Goal: Task Accomplishment & Management: Use online tool/utility

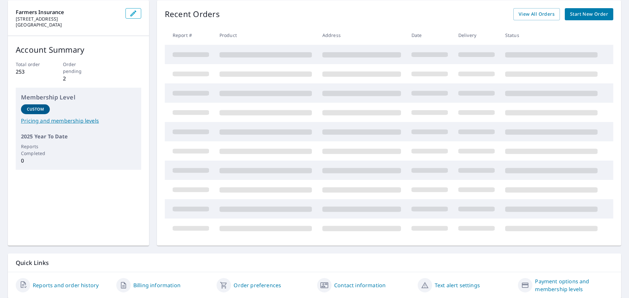
scroll to position [60, 0]
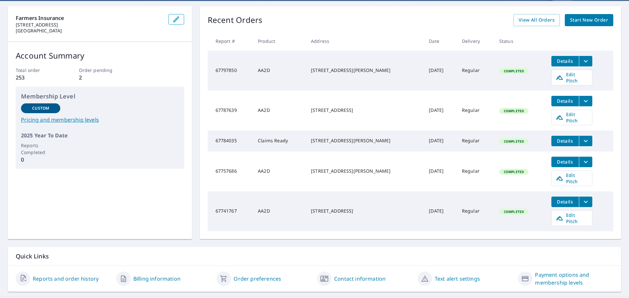
click at [555, 98] on span "Details" at bounding box center [565, 101] width 20 height 6
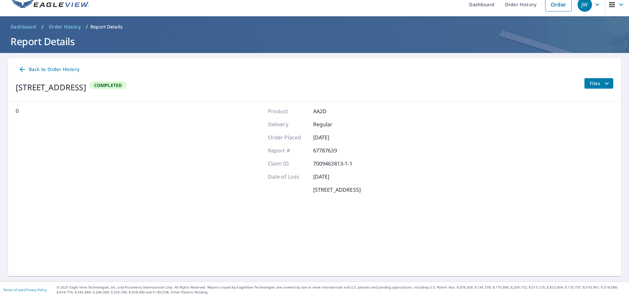
scroll to position [8, 0]
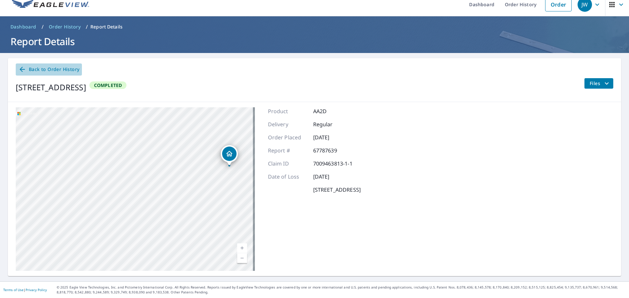
click at [52, 68] on span "Back to Order History" at bounding box center [48, 69] width 61 height 8
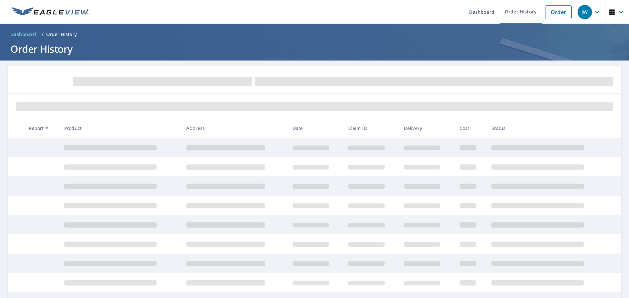
scroll to position [81, 0]
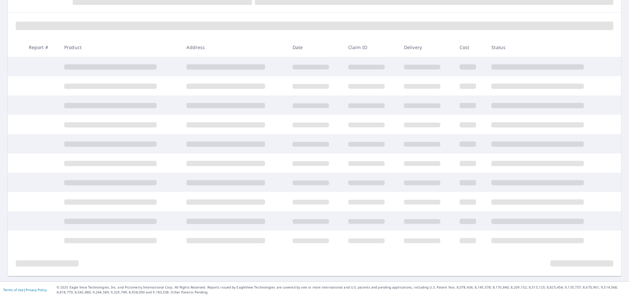
scroll to position [7, 0]
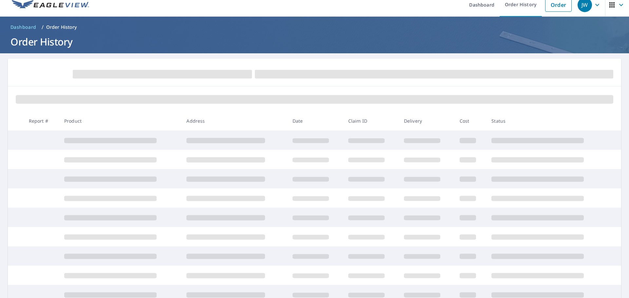
click at [317, 31] on ol "Dashboard / Order History" at bounding box center [314, 27] width 613 height 10
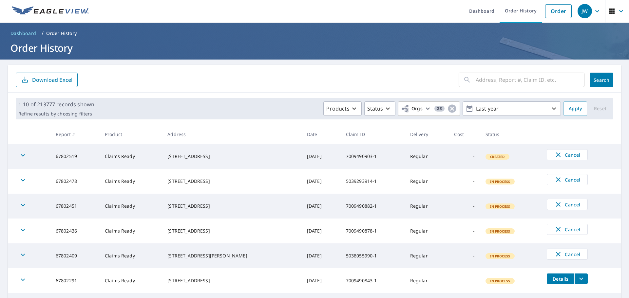
scroll to position [0, 0]
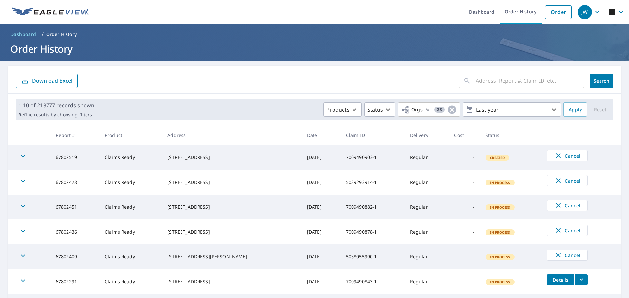
click at [56, 35] on p "Order History" at bounding box center [61, 34] width 31 height 7
click at [56, 32] on p "Order History" at bounding box center [61, 34] width 31 height 7
click at [510, 9] on link "Order History" at bounding box center [520, 12] width 42 height 24
click at [477, 12] on link "Dashboard" at bounding box center [482, 12] width 36 height 24
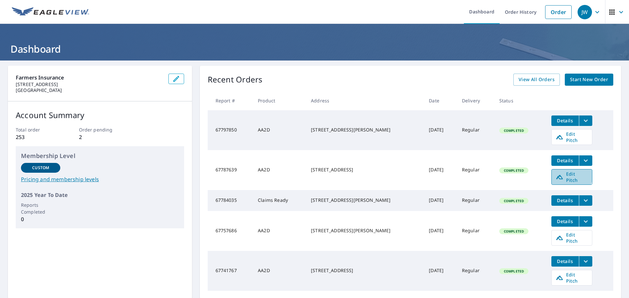
click at [564, 171] on span "Edit Pitch" at bounding box center [571, 177] width 32 height 12
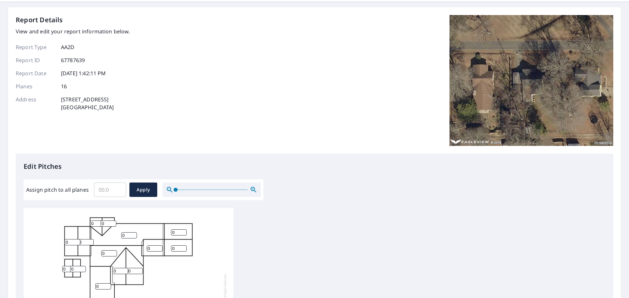
scroll to position [65, 0]
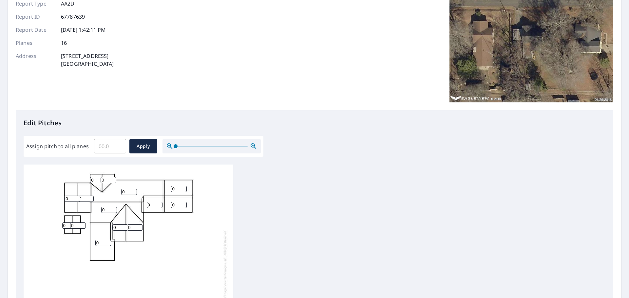
click at [102, 242] on input "0" at bounding box center [103, 243] width 16 height 6
drag, startPoint x: 118, startPoint y: 227, endPoint x: 112, endPoint y: 226, distance: 6.7
click at [112, 226] on div "0 0 0 0 0 0 0 0 0 0 0 0 0 0 0 0" at bounding box center [129, 268] width 210 height 206
type input "7"
drag, startPoint x: 131, startPoint y: 227, endPoint x: 122, endPoint y: 225, distance: 9.4
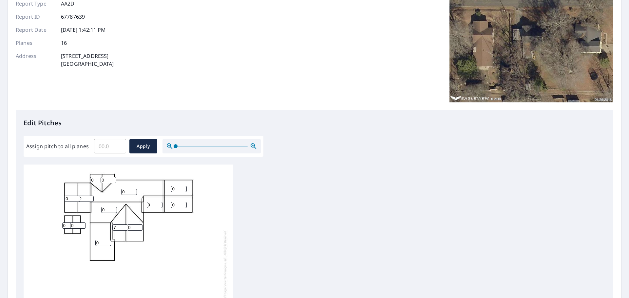
click at [122, 225] on div "0 0 0 0 0 0 0 7 0 0 0 0 0 0 0 0" at bounding box center [129, 268] width 210 height 206
type input "7"
drag, startPoint x: 110, startPoint y: 211, endPoint x: 102, endPoint y: 209, distance: 8.5
click at [102, 209] on input "2" at bounding box center [109, 210] width 16 height 6
type input "2"
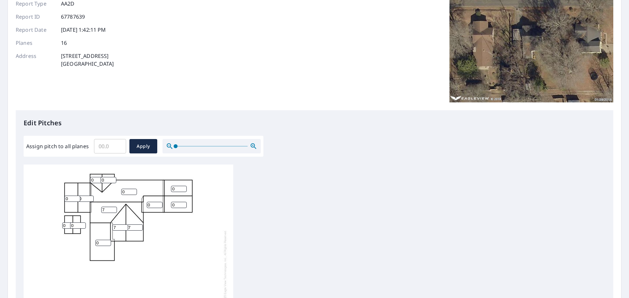
type input "7"
drag, startPoint x: 128, startPoint y: 193, endPoint x: 115, endPoint y: 193, distance: 12.4
click at [115, 193] on div "0 0 7 7 0 0 0 7 0 0 0 0 0 0 0 0" at bounding box center [129, 268] width 210 height 206
type input "7"
drag, startPoint x: 151, startPoint y: 205, endPoint x: 145, endPoint y: 204, distance: 5.2
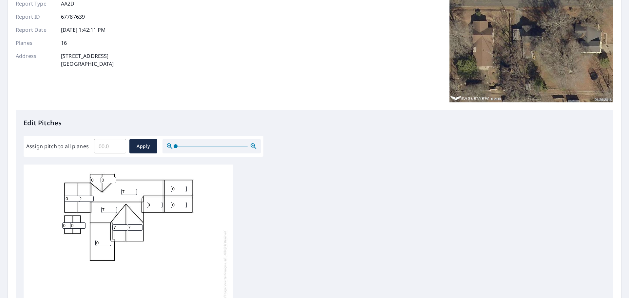
click at [145, 204] on div "7 0 7 7 0 0 0 7 0 0 0 0 0 0 0 0" at bounding box center [129, 268] width 210 height 206
type input "7"
type input "1"
click at [110, 178] on input "1" at bounding box center [109, 180] width 16 height 6
click at [107, 181] on input "1" at bounding box center [109, 180] width 16 height 6
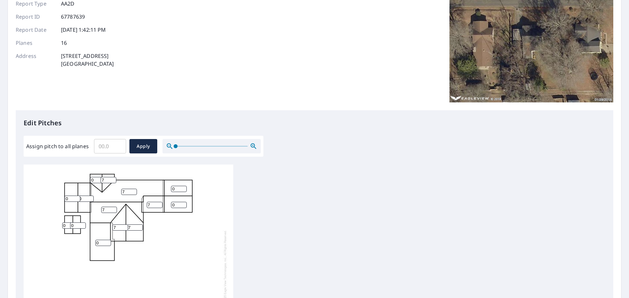
type input "7"
drag, startPoint x: 95, startPoint y: 181, endPoint x: 88, endPoint y: 181, distance: 6.2
click at [88, 181] on div "7 0 7 7 0 0 0 7 0 0 0 7 0 7 0 0" at bounding box center [129, 268] width 210 height 206
click at [96, 180] on input "0" at bounding box center [98, 180] width 16 height 6
click at [105, 178] on input "7" at bounding box center [109, 180] width 16 height 6
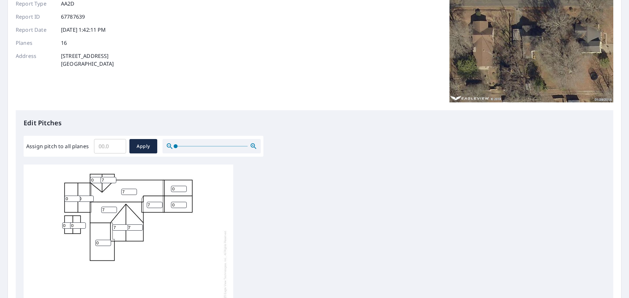
click at [98, 180] on input "0" at bounding box center [98, 180] width 16 height 6
drag, startPoint x: 96, startPoint y: 180, endPoint x: 88, endPoint y: 179, distance: 7.9
click at [88, 179] on div "7 0 7 7 0 0 0 7 0 0 0 7 0 7 0 0" at bounding box center [129, 268] width 210 height 206
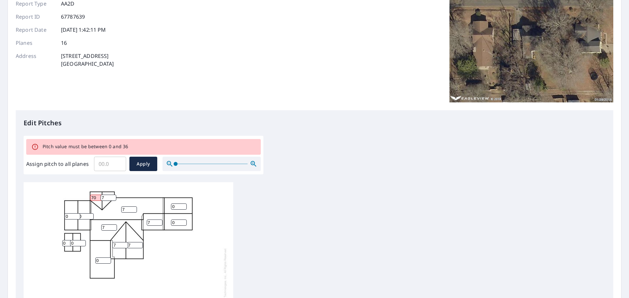
click at [97, 198] on input "70" at bounding box center [98, 198] width 16 height 6
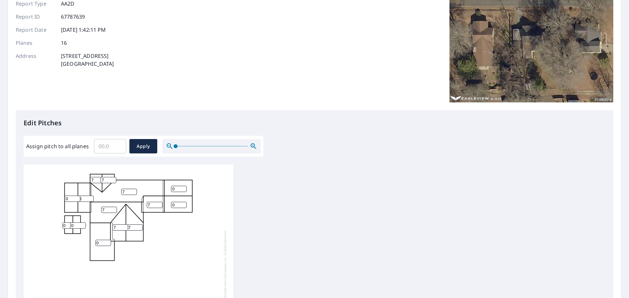
type input "7"
click at [179, 191] on input "0" at bounding box center [179, 189] width 16 height 6
type input "0"
type input "4"
drag, startPoint x: 179, startPoint y: 202, endPoint x: 164, endPoint y: 202, distance: 14.7
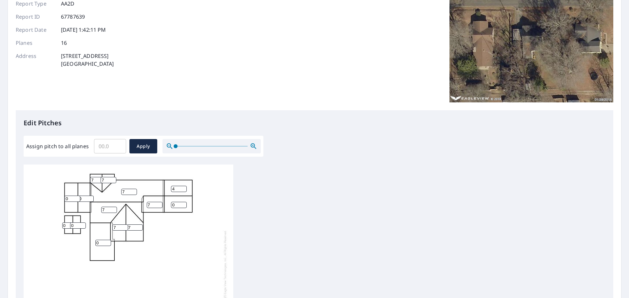
click at [164, 202] on div "7 0 7 7 0 4 0 7 0 0 0 7 7 7 0 0" at bounding box center [129, 268] width 210 height 206
type input "4"
click at [141, 149] on span "Apply" at bounding box center [143, 146] width 17 height 8
click at [99, 178] on input "number" at bounding box center [98, 180] width 16 height 6
type input "7"
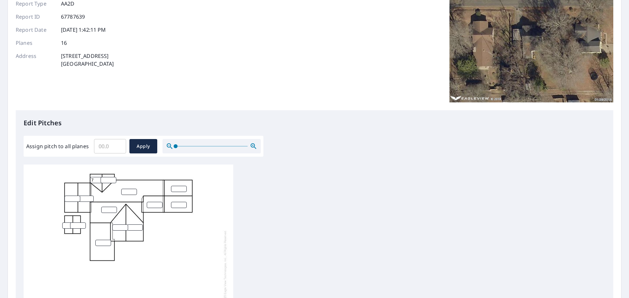
click at [105, 179] on input "number" at bounding box center [109, 180] width 16 height 6
type input "7"
drag, startPoint x: 114, startPoint y: 185, endPoint x: 123, endPoint y: 188, distance: 9.5
click at [115, 185] on div "7 7" at bounding box center [129, 268] width 210 height 206
click at [128, 192] on input "number" at bounding box center [129, 192] width 16 height 6
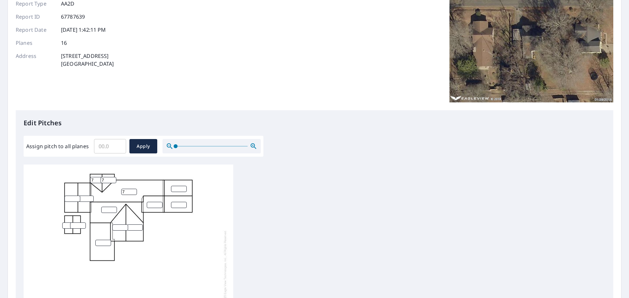
type input "7"
click at [108, 208] on input "number" at bounding box center [109, 210] width 16 height 6
type input "7"
click at [125, 228] on input "1" at bounding box center [120, 228] width 16 height 6
drag, startPoint x: 115, startPoint y: 227, endPoint x: 103, endPoint y: 228, distance: 12.2
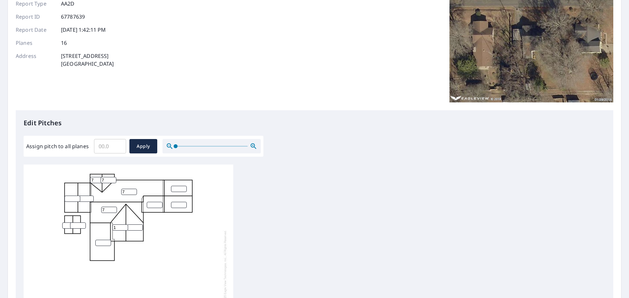
click at [103, 228] on div "7 7 1 7 7" at bounding box center [129, 268] width 210 height 206
type input "7"
click at [133, 226] on input "number" at bounding box center [135, 228] width 16 height 6
type input "7"
click at [150, 203] on input "number" at bounding box center [155, 205] width 16 height 6
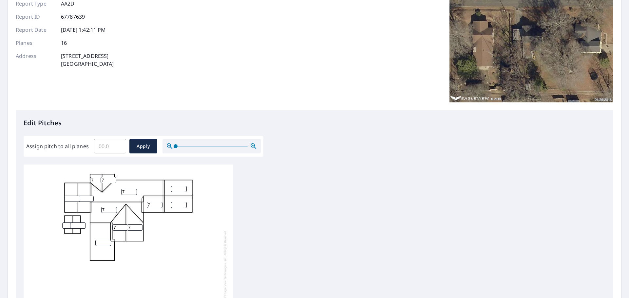
type input "7"
click at [176, 187] on input "number" at bounding box center [179, 189] width 16 height 6
type input "4"
click at [179, 204] on input "number" at bounding box center [179, 205] width 16 height 6
type input "4"
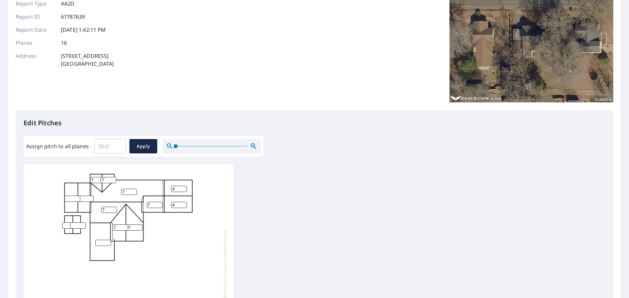
click at [101, 244] on input "number" at bounding box center [103, 243] width 16 height 6
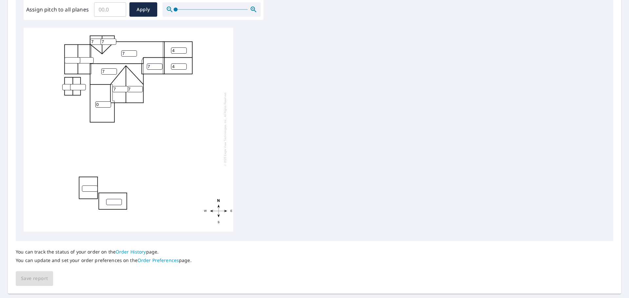
scroll to position [220, 0]
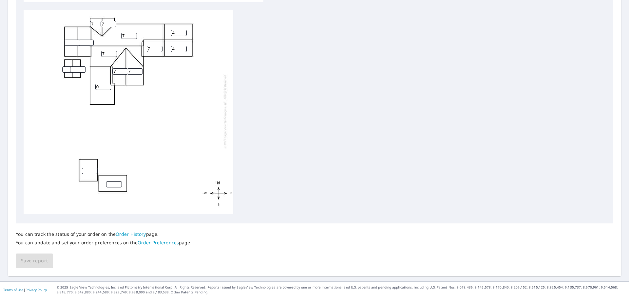
type input "0"
click at [57, 185] on div "7 0 7 7 4 4 7 7 7 7" at bounding box center [129, 112] width 210 height 206
click at [89, 168] on input "number" at bounding box center [90, 171] width 16 height 6
type input "0"
click at [110, 181] on input "number" at bounding box center [114, 184] width 16 height 6
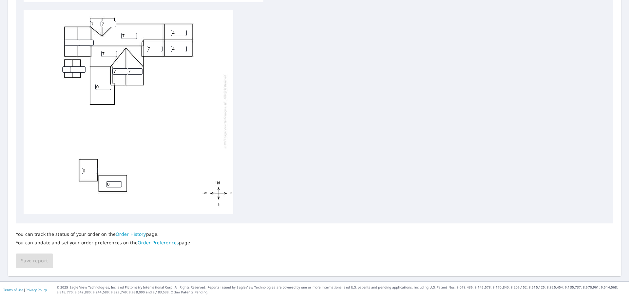
type input "0"
click at [67, 67] on input "number" at bounding box center [70, 69] width 16 height 6
type input "0"
click at [73, 66] on input "number" at bounding box center [78, 69] width 16 height 6
type input "0"
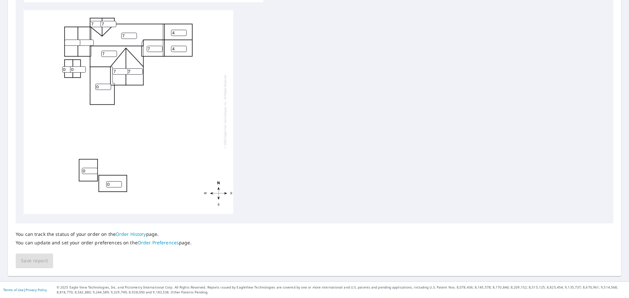
click at [68, 40] on input "number" at bounding box center [72, 43] width 16 height 6
type input "0"
click at [84, 40] on input "number" at bounding box center [86, 43] width 16 height 6
type input "0"
drag, startPoint x: 50, startPoint y: 267, endPoint x: 47, endPoint y: 267, distance: 3.7
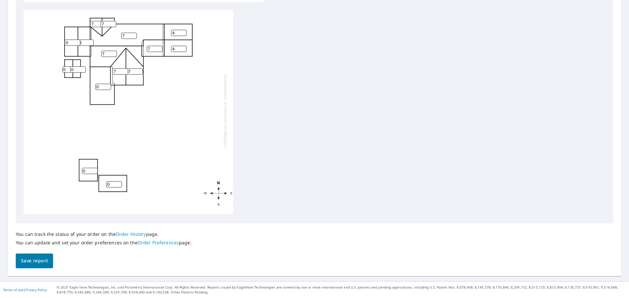
click at [50, 267] on button "Save report" at bounding box center [34, 261] width 37 height 15
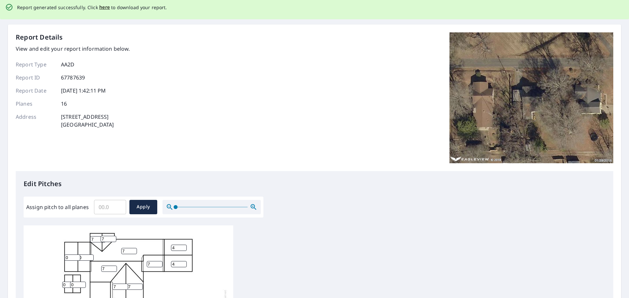
scroll to position [0, 0]
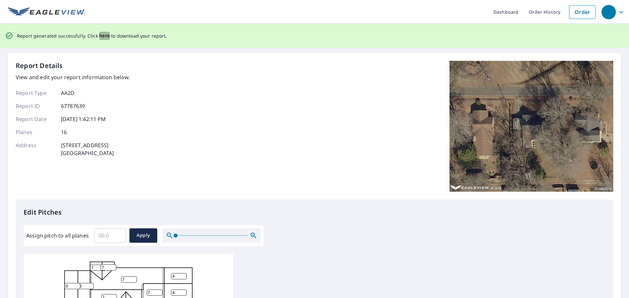
click at [99, 35] on span "here" at bounding box center [104, 36] width 11 height 8
